Goal: Navigation & Orientation: Find specific page/section

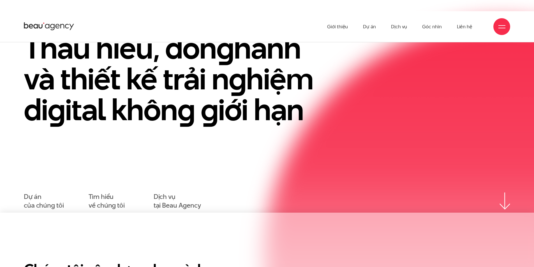
scroll to position [56, 0]
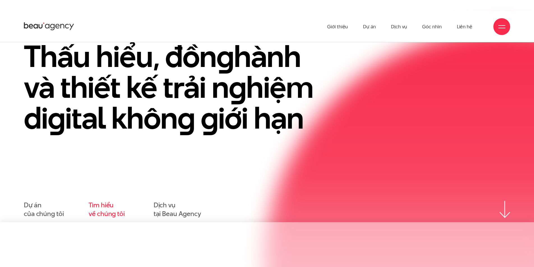
click at [100, 209] on link "Tìm hiểu về chúng tôi" at bounding box center [107, 209] width 36 height 17
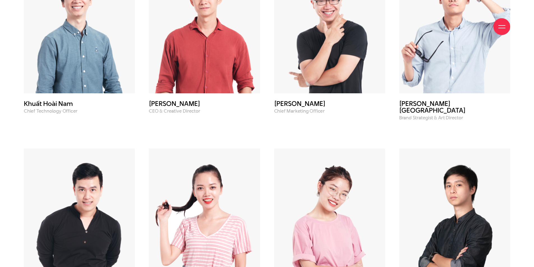
scroll to position [2186, 0]
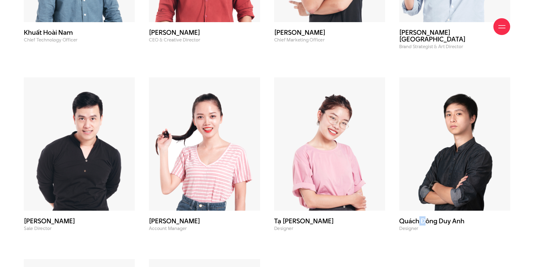
drag, startPoint x: 423, startPoint y: 200, endPoint x: 416, endPoint y: 198, distance: 6.7
click at [416, 218] on h3 "Quách Đông Duy Anh" at bounding box center [454, 221] width 111 height 7
click at [174, 226] on p "Account Manager" at bounding box center [204, 228] width 111 height 5
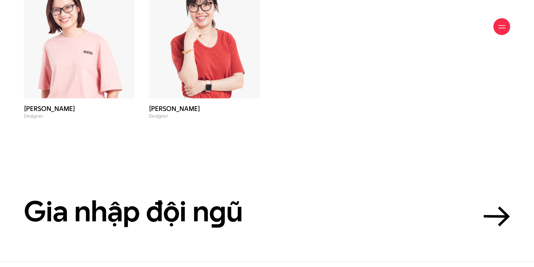
scroll to position [2549, 0]
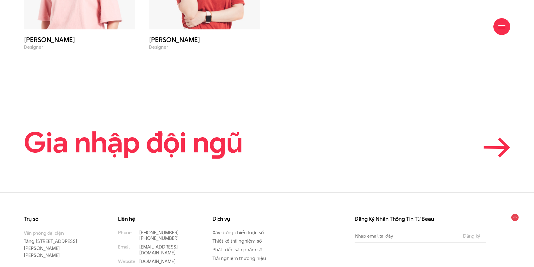
click at [496, 138] on icon at bounding box center [496, 148] width 27 height 20
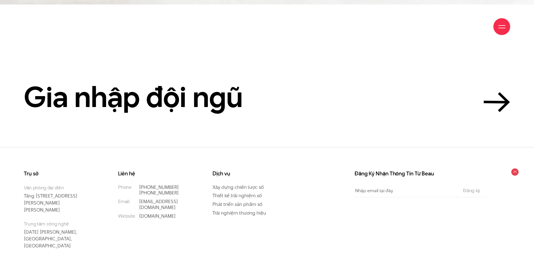
scroll to position [1887, 0]
